Goal: Task Accomplishment & Management: Manage account settings

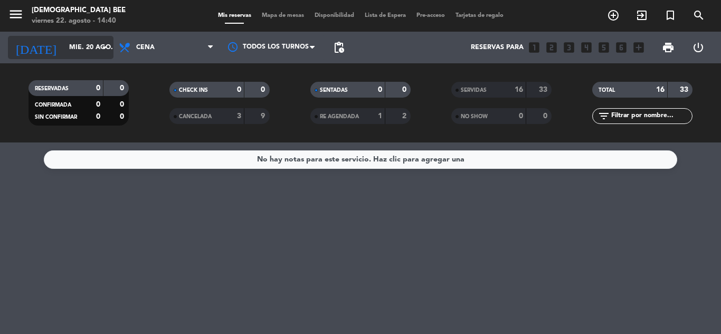
click at [64, 48] on input "mié. 20 ago." at bounding box center [108, 48] width 89 height 18
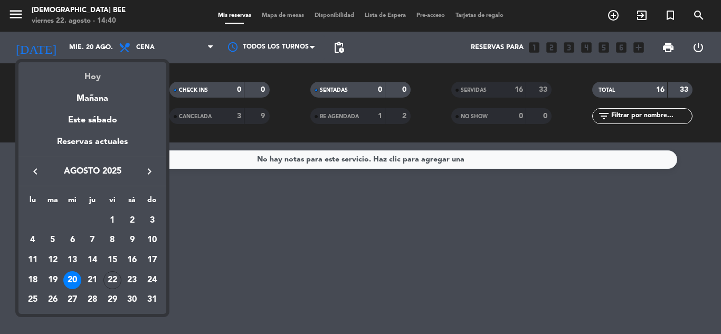
click at [91, 77] on div "Hoy" at bounding box center [92, 73] width 148 height 22
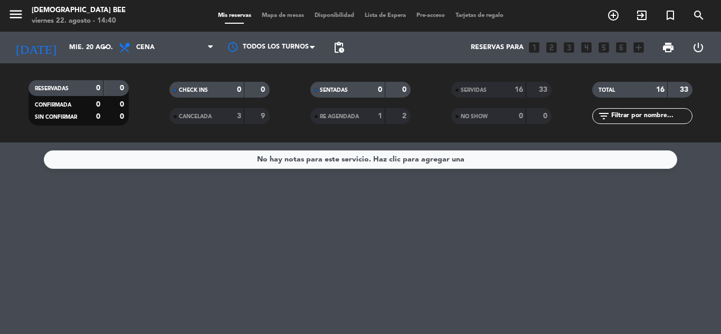
type input "vie. 22 ago."
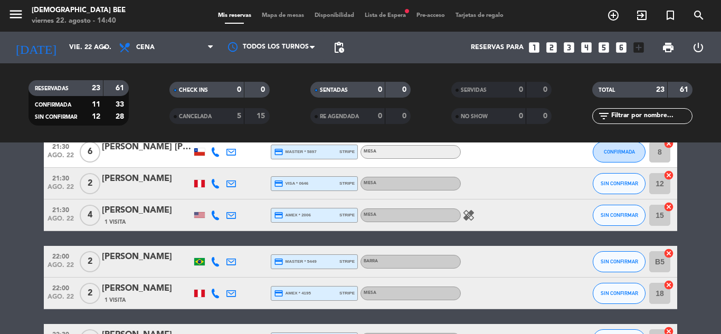
scroll to position [686, 0]
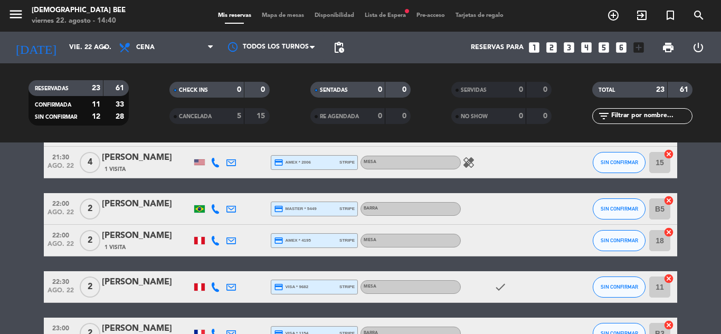
click at [466, 164] on icon "healing" at bounding box center [468, 162] width 13 height 13
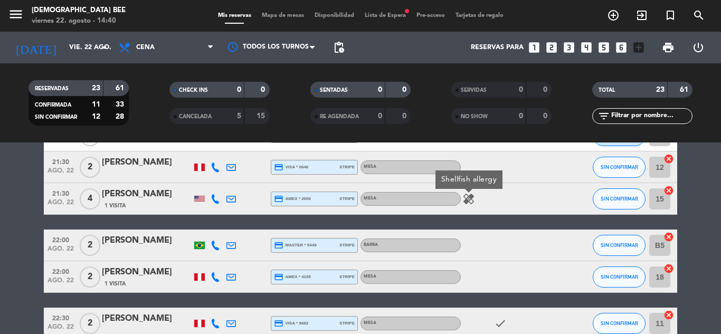
scroll to position [633, 0]
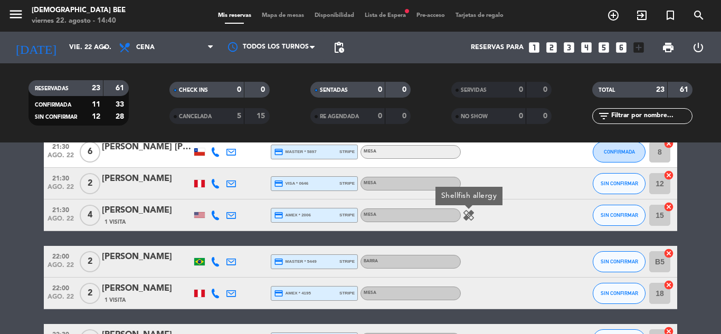
click at [173, 219] on div "1 Visita" at bounding box center [147, 221] width 90 height 9
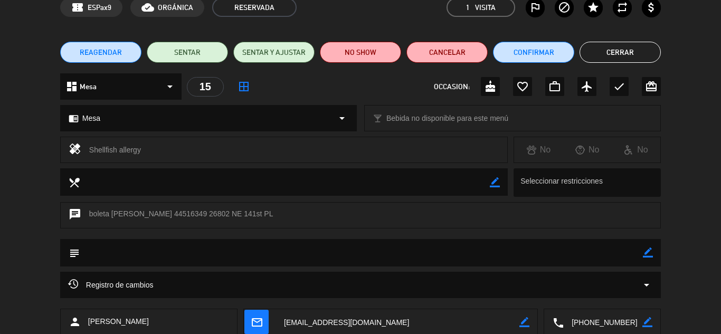
scroll to position [150, 0]
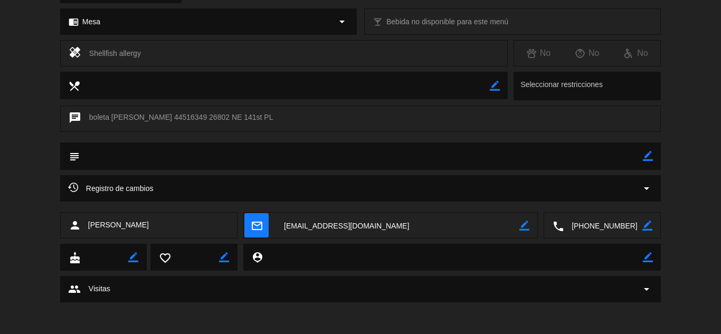
click at [221, 284] on div "group Visitas arrow_drop_down" at bounding box center [360, 289] width 585 height 13
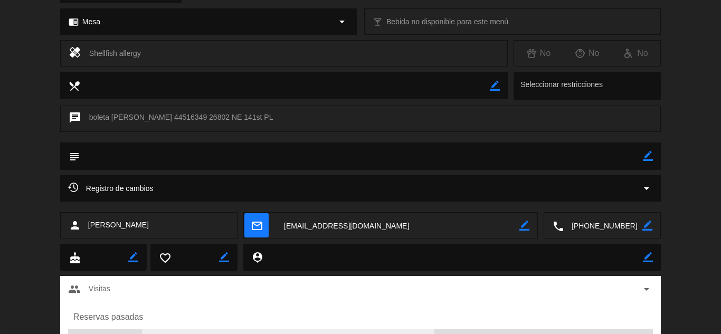
scroll to position [216, 0]
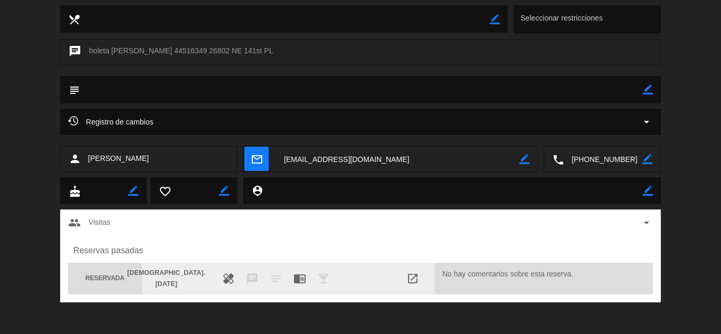
click at [234, 277] on span "healing" at bounding box center [228, 278] width 13 height 13
click at [301, 279] on span "chrome_reader_mode" at bounding box center [299, 278] width 13 height 13
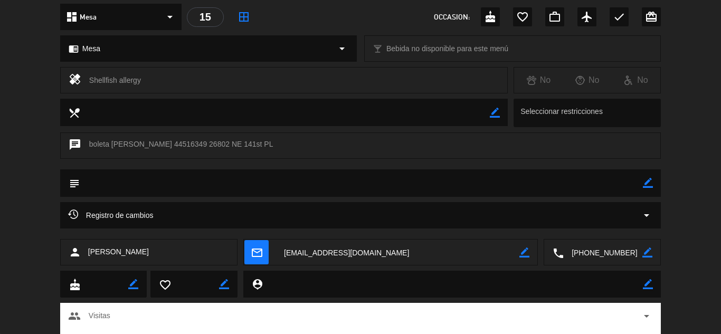
scroll to position [0, 0]
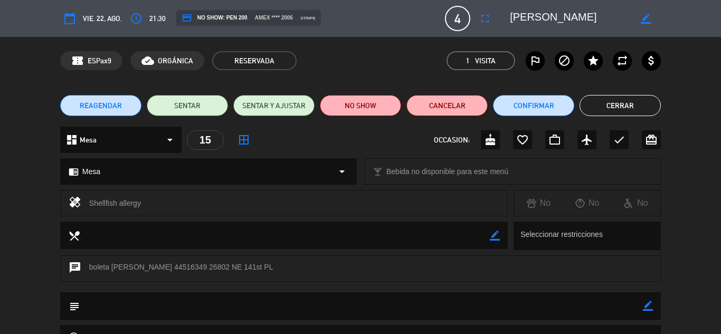
click at [605, 110] on button "Cerrar" at bounding box center [620, 105] width 81 height 21
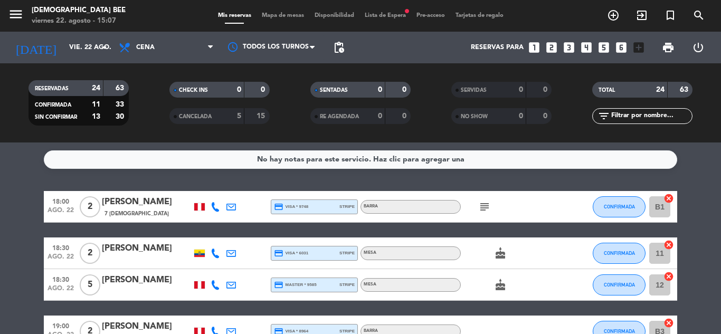
scroll to position [53, 0]
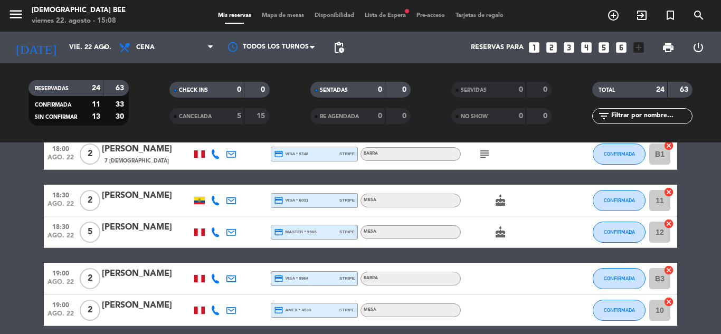
click at [175, 230] on div "[PERSON_NAME]" at bounding box center [147, 228] width 90 height 14
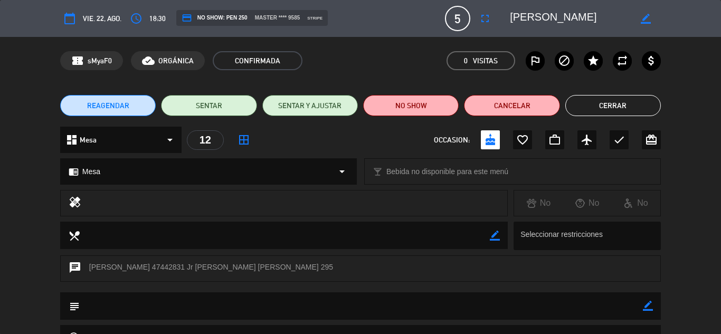
click at [625, 104] on button "Cerrar" at bounding box center [613, 105] width 96 height 21
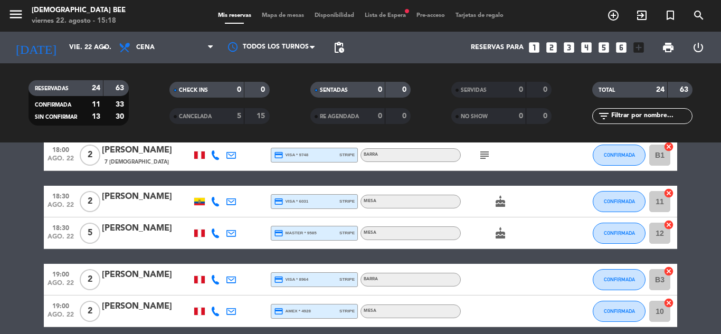
scroll to position [0, 0]
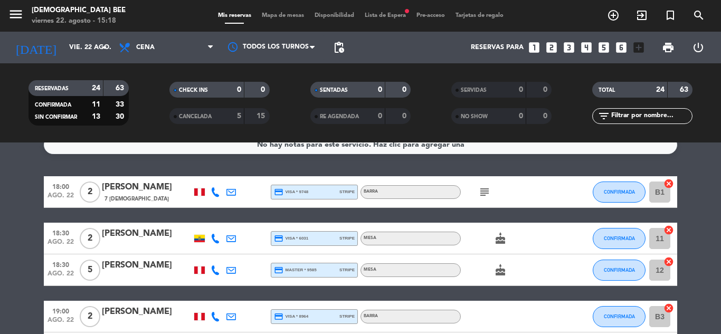
scroll to position [15, 0]
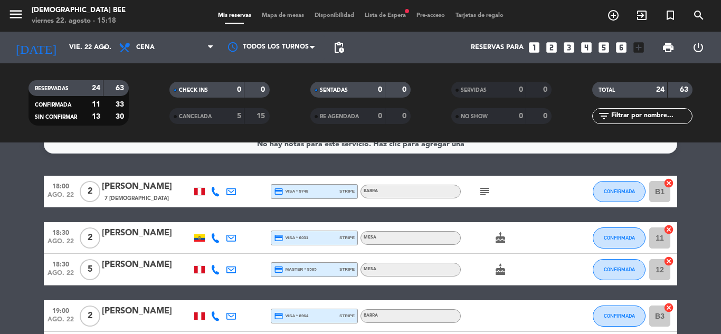
click at [505, 270] on icon "cake" at bounding box center [500, 269] width 13 height 13
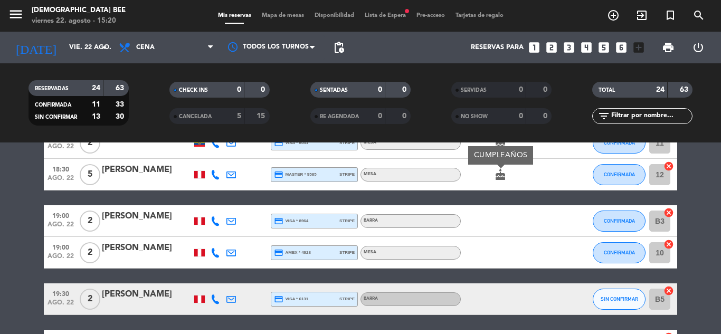
scroll to position [106, 0]
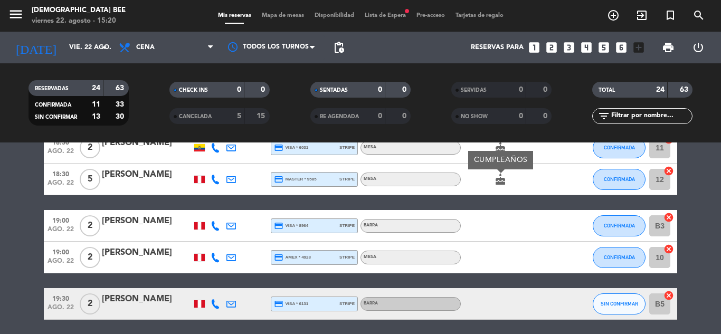
click at [669, 229] on input "B3" at bounding box center [659, 225] width 21 height 21
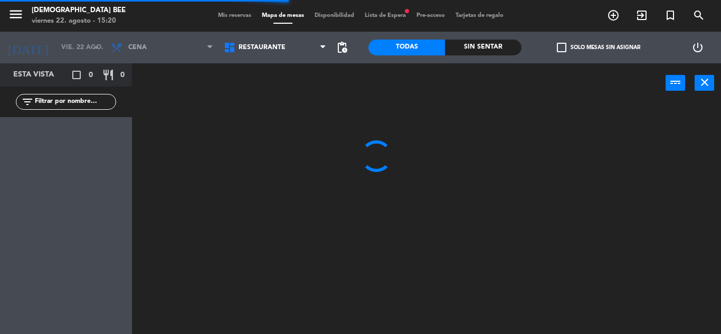
click at [223, 14] on span "Mis reservas" at bounding box center [235, 16] width 44 height 6
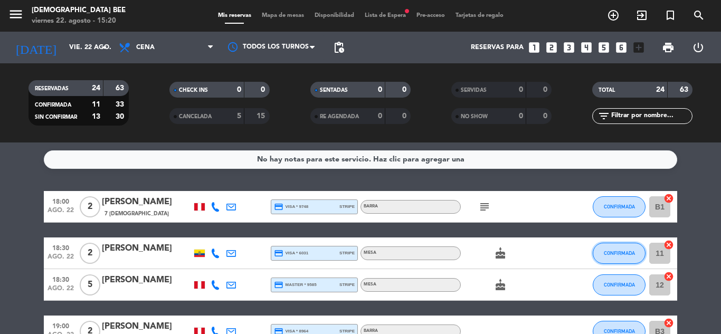
click at [604, 257] on button "CONFIRMADA" at bounding box center [619, 253] width 53 height 21
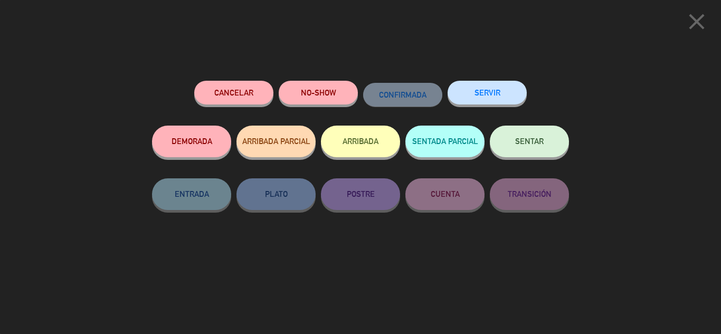
click at [691, 21] on icon "close" at bounding box center [697, 21] width 26 height 26
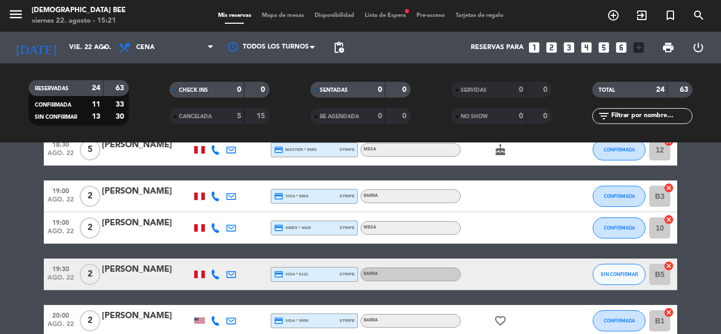
scroll to position [132, 0]
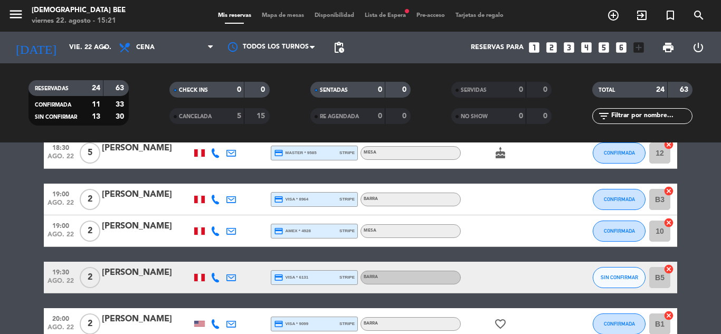
click at [45, 236] on div "19:00 ago. 22" at bounding box center [61, 230] width 34 height 31
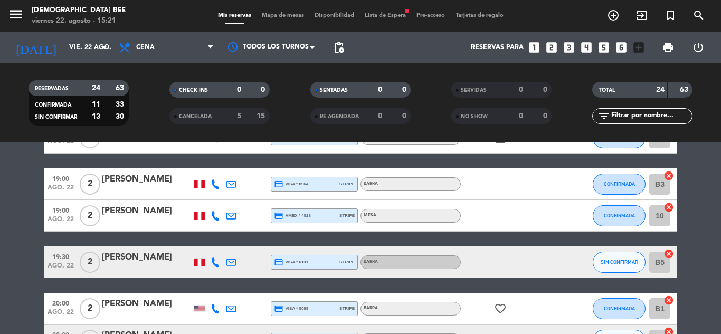
scroll to position [137, 0]
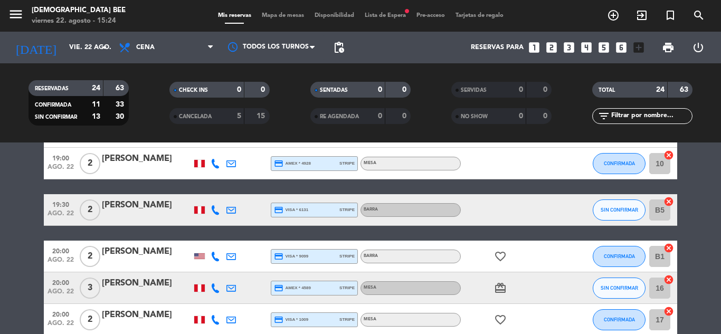
scroll to position [317, 0]
